Goal: Navigation & Orientation: Find specific page/section

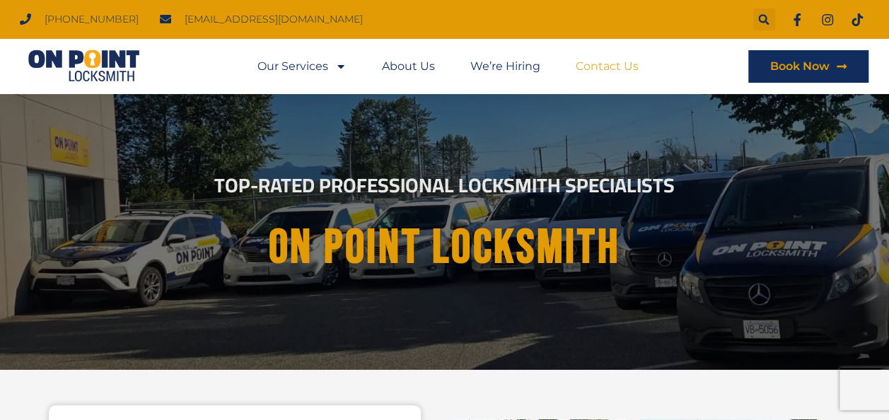
click at [634, 67] on link "Contact Us" at bounding box center [607, 66] width 63 height 33
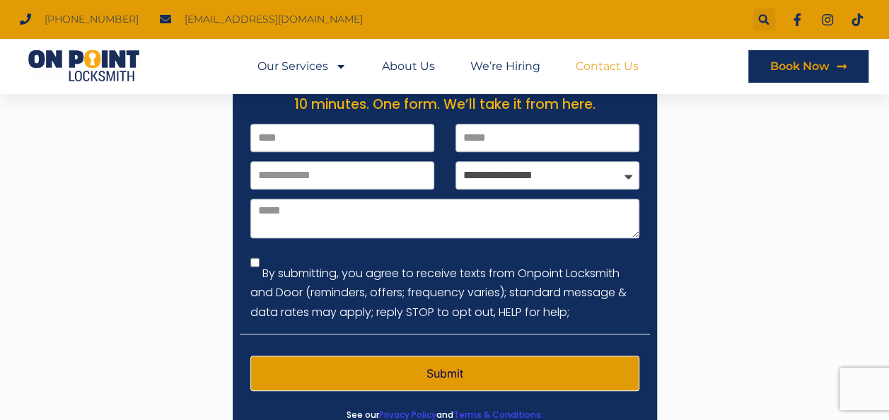
scroll to position [212, 0]
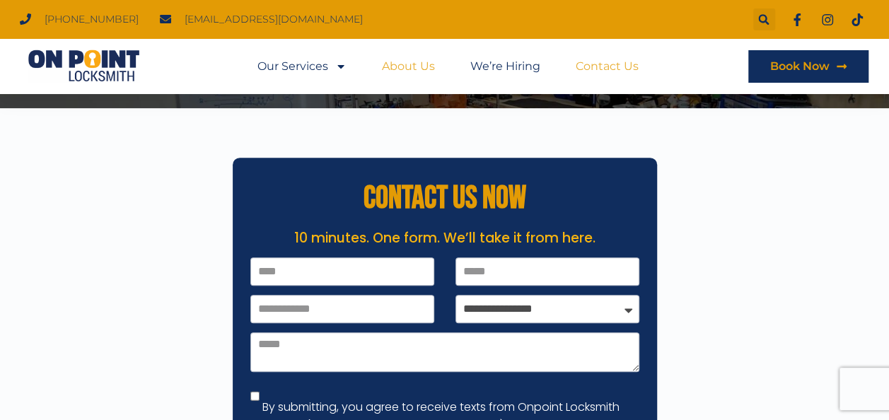
click at [403, 72] on link "About Us" at bounding box center [408, 66] width 53 height 33
